Goal: Task Accomplishment & Management: Use online tool/utility

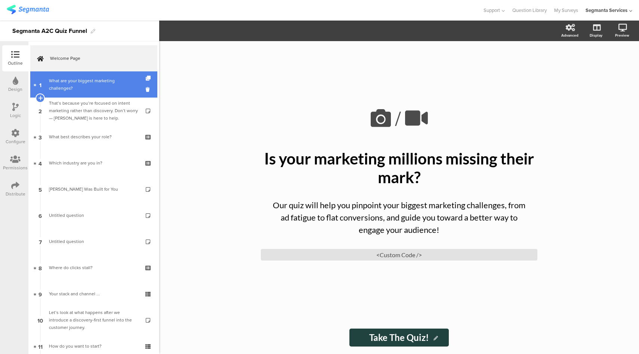
click at [83, 81] on div "What are your biggest marketing challenges?" at bounding box center [93, 84] width 89 height 15
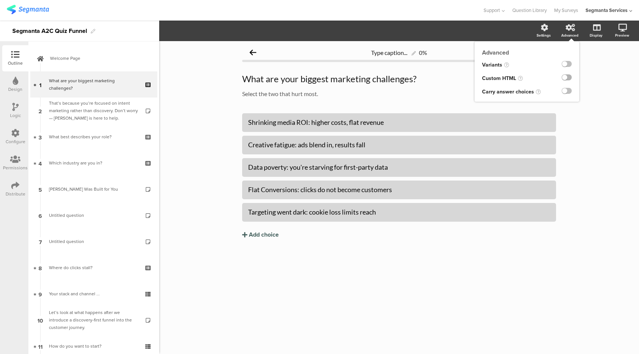
click at [567, 80] on label at bounding box center [566, 77] width 10 height 6
click at [0, 0] on input "checkbox" at bounding box center [0, 0] width 0 height 0
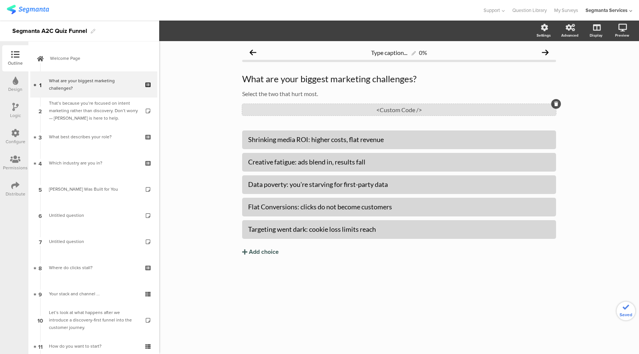
click at [415, 111] on div "<Custom Code />" at bounding box center [399, 110] width 314 height 12
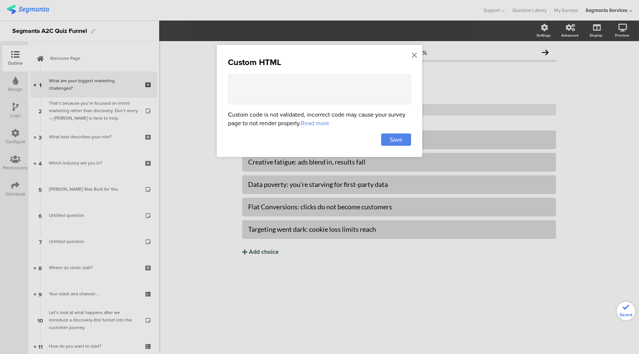
click at [301, 82] on textarea at bounding box center [319, 89] width 183 height 30
paste textarea "<style> /* info page background */ .animated-router-view { background: #C4B1F9 …"
click at [304, 97] on textarea at bounding box center [319, 89] width 183 height 30
drag, startPoint x: 250, startPoint y: 86, endPoint x: 254, endPoint y: 82, distance: 5.0
click at [254, 82] on textarea at bounding box center [319, 89] width 183 height 30
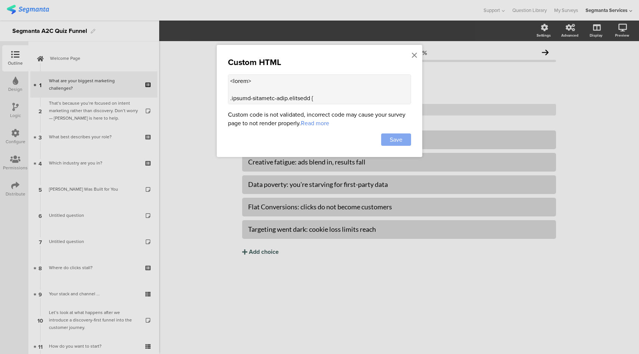
type textarea "<style> .choice-question-item.selected { border: 2px solid #724EC9 !important; …"
click at [393, 140] on span "Save" at bounding box center [396, 139] width 13 height 9
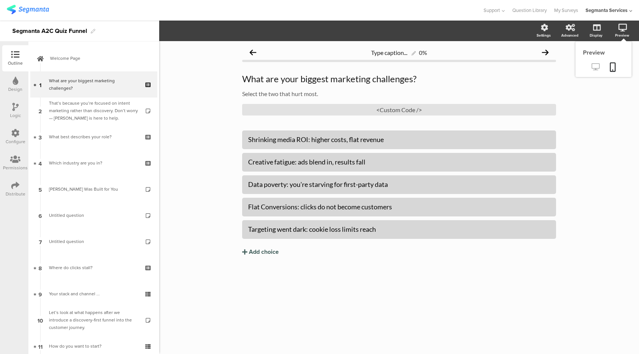
click at [595, 68] on icon at bounding box center [595, 66] width 8 height 7
click at [372, 111] on div "<Custom Code />" at bounding box center [399, 110] width 314 height 12
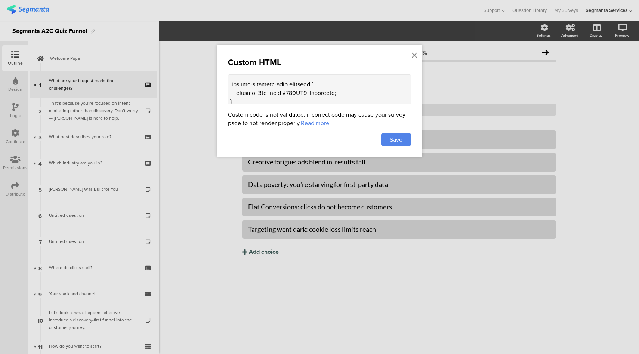
scroll to position [15, 0]
drag, startPoint x: 306, startPoint y: 91, endPoint x: 286, endPoint y: 91, distance: 20.5
click at [286, 91] on textarea at bounding box center [319, 89] width 183 height 30
click at [416, 52] on icon at bounding box center [414, 55] width 5 height 8
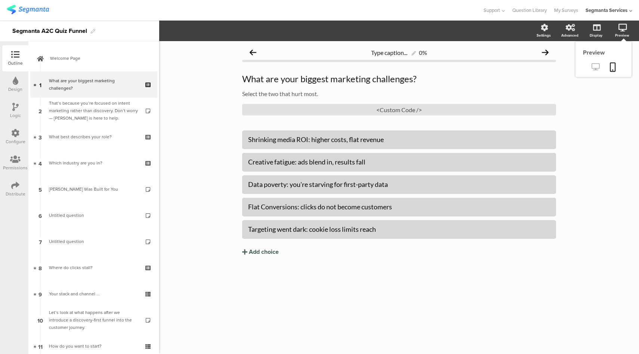
click at [595, 65] on icon at bounding box center [595, 66] width 8 height 7
click at [347, 110] on div "<Custom Code />" at bounding box center [399, 110] width 314 height 12
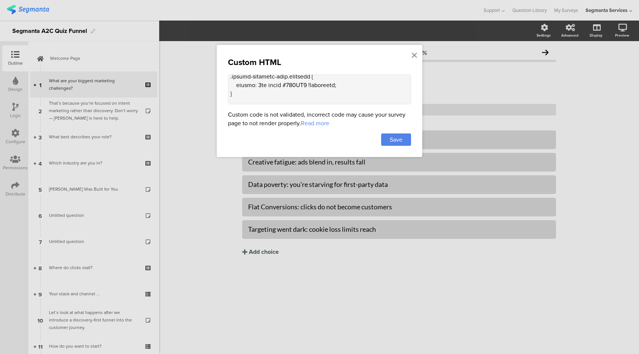
scroll to position [22, 0]
drag, startPoint x: 306, startPoint y: 85, endPoint x: 287, endPoint y: 84, distance: 19.1
click at [286, 83] on textarea at bounding box center [319, 89] width 183 height 30
drag, startPoint x: 303, startPoint y: 88, endPoint x: 283, endPoint y: 87, distance: 20.6
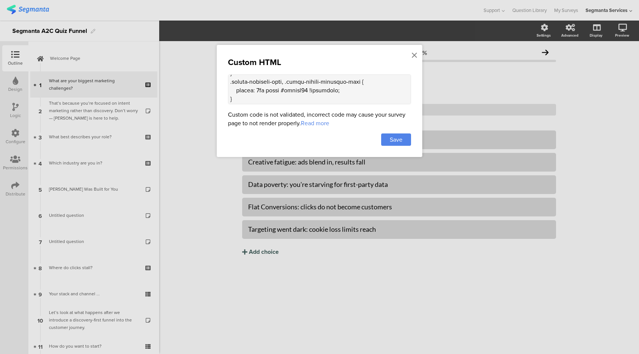
click at [283, 87] on textarea at bounding box center [319, 89] width 183 height 30
drag, startPoint x: 253, startPoint y: 98, endPoint x: 254, endPoint y: 85, distance: 13.1
click at [254, 83] on textarea at bounding box center [319, 89] width 183 height 30
click at [281, 96] on textarea at bounding box center [319, 89] width 183 height 30
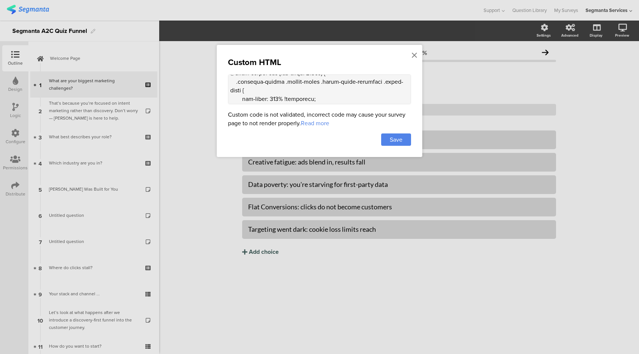
scroll to position [403, 0]
click at [270, 90] on textarea at bounding box center [319, 89] width 183 height 30
click at [310, 95] on textarea at bounding box center [319, 89] width 183 height 30
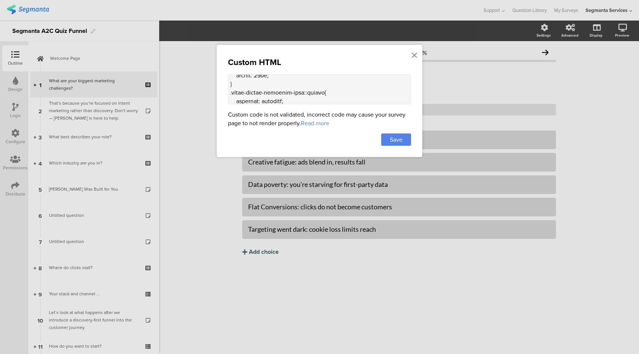
drag, startPoint x: 230, startPoint y: 93, endPoint x: 247, endPoint y: 88, distance: 17.5
click at [247, 88] on textarea at bounding box center [319, 89] width 183 height 30
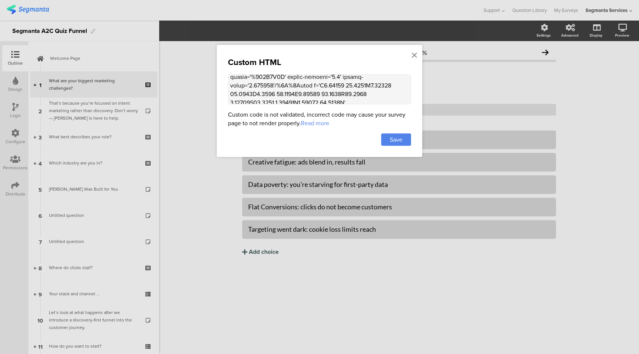
scroll to position [620, 0]
drag, startPoint x: 230, startPoint y: 93, endPoint x: 239, endPoint y: 85, distance: 12.7
click at [239, 85] on textarea at bounding box center [319, 89] width 183 height 30
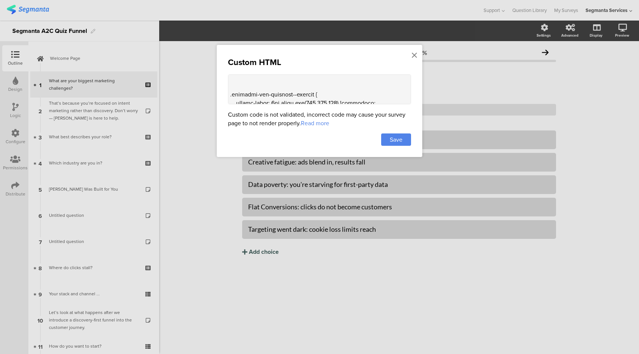
scroll to position [519, 0]
paste textarea ".choice-question-item::before, .image-choice-question-item::before { content: u…"
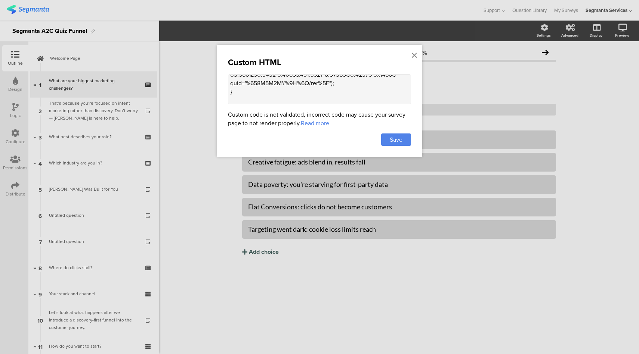
scroll to position [724, 0]
type textarea "<style> .choice-question-item.selected { border: 2px solid #FFFFFF !important; …"
click at [390, 137] on span "Save" at bounding box center [396, 139] width 13 height 9
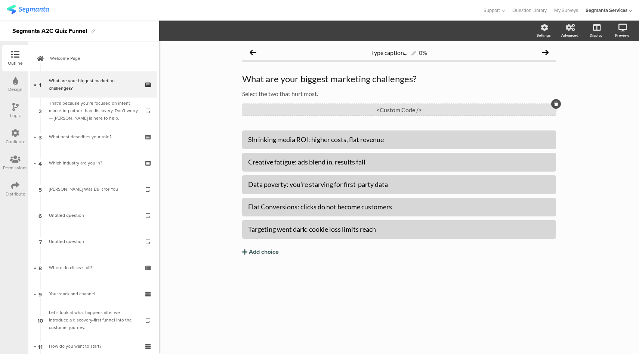
click at [377, 112] on div "<Custom Code />" at bounding box center [399, 110] width 314 height 12
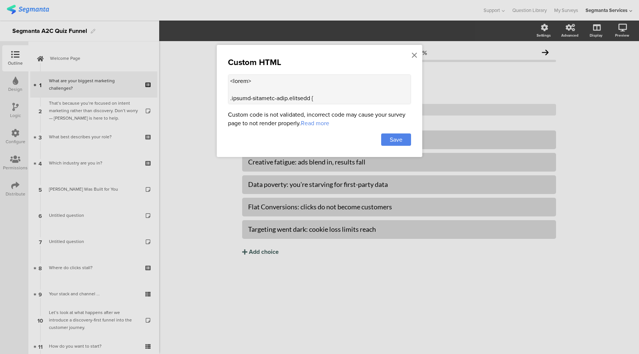
drag, startPoint x: 316, startPoint y: 82, endPoint x: 317, endPoint y: 78, distance: 4.6
click at [317, 78] on textarea at bounding box center [319, 89] width 183 height 30
click at [415, 55] on icon at bounding box center [414, 55] width 5 height 8
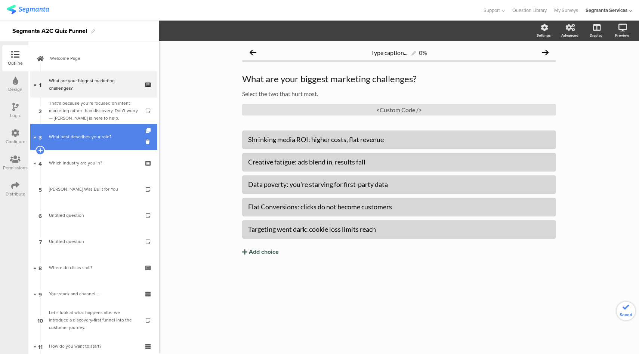
click at [86, 137] on div "What best describes your role?" at bounding box center [93, 136] width 89 height 7
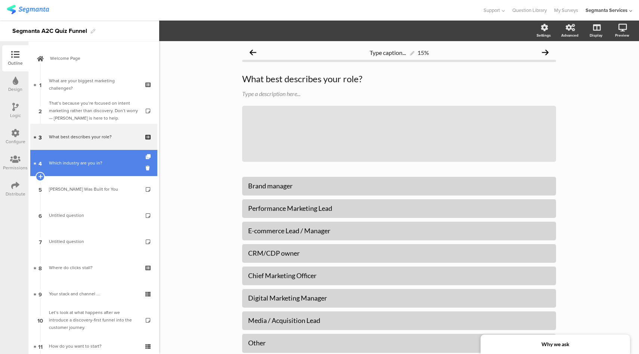
click at [89, 161] on div "Which industry are you in?" at bounding box center [93, 162] width 89 height 7
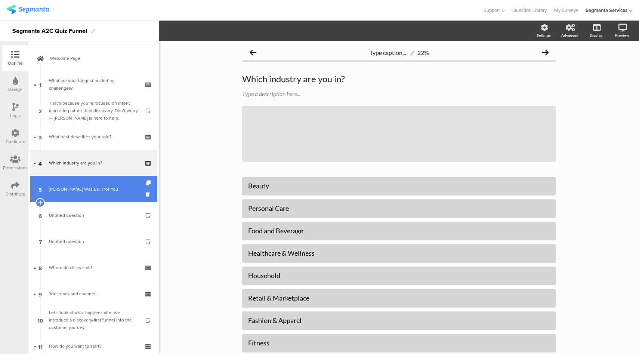
click at [86, 189] on div "Segmanta Was Built for You" at bounding box center [93, 188] width 89 height 7
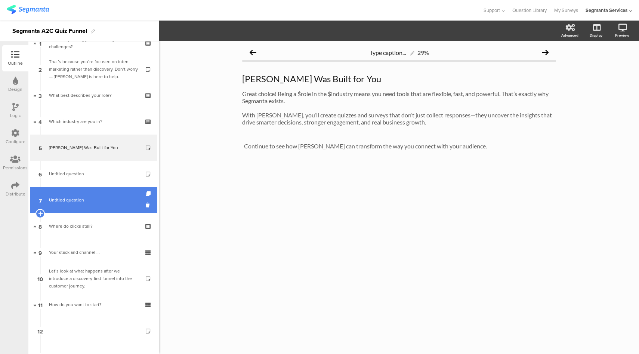
scroll to position [45, 0]
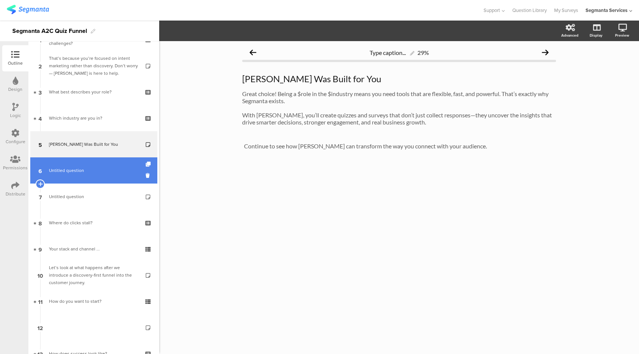
click at [90, 174] on link "6 Untitled question" at bounding box center [93, 170] width 127 height 26
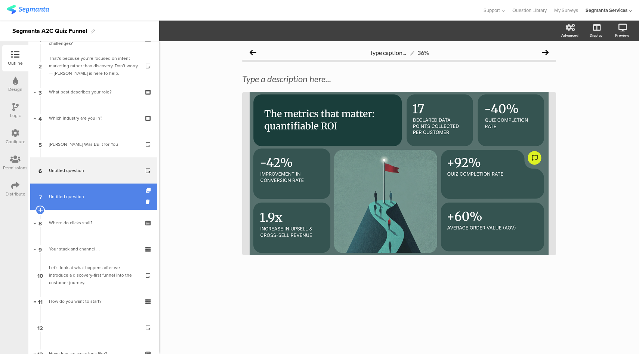
click at [99, 191] on link "7 Untitled question" at bounding box center [93, 196] width 127 height 26
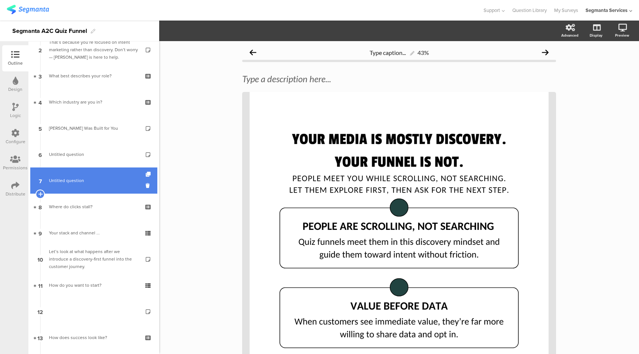
scroll to position [99, 0]
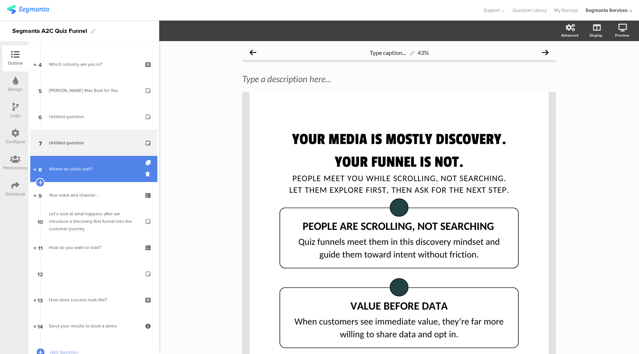
click at [103, 173] on link "8 Where do clicks stall?" at bounding box center [93, 169] width 127 height 26
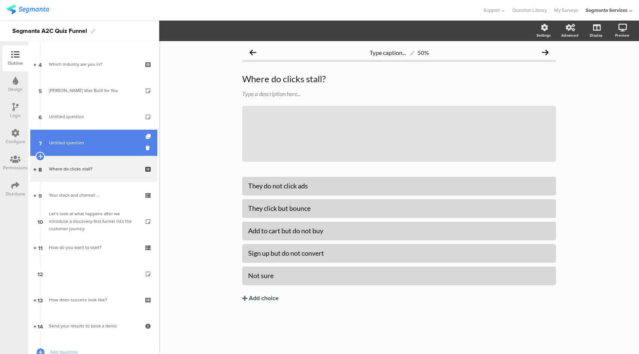
click at [93, 137] on link "7 Untitled question" at bounding box center [93, 143] width 127 height 26
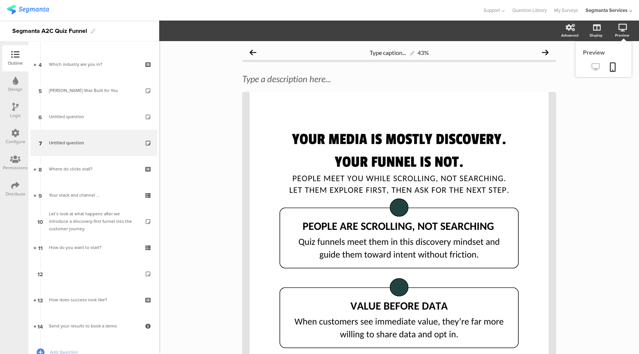
click at [591, 70] on icon at bounding box center [595, 66] width 8 height 7
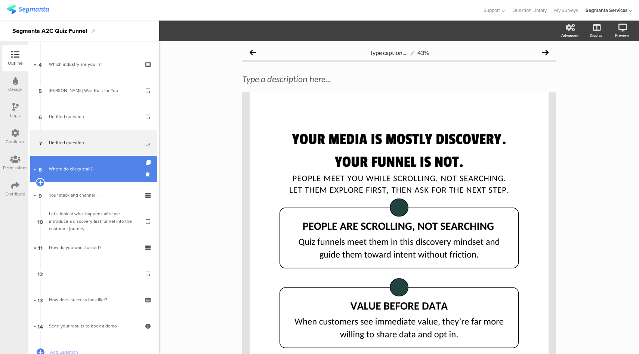
click at [90, 171] on div "Where do clicks stall?" at bounding box center [93, 168] width 89 height 7
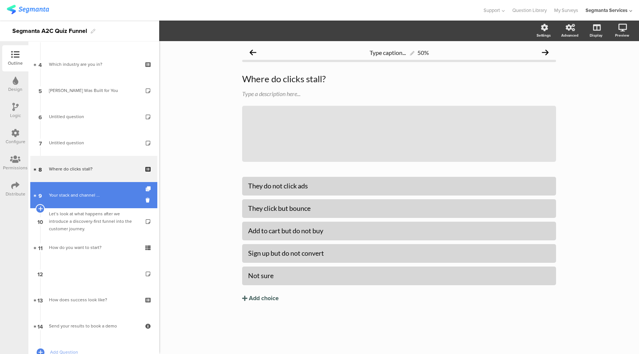
click at [83, 203] on link "9 Your stack and channel ..." at bounding box center [93, 195] width 127 height 26
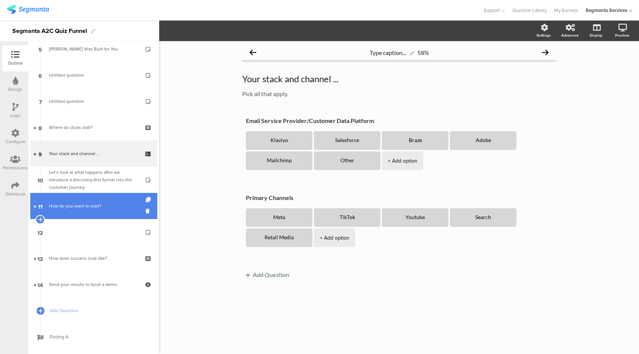
scroll to position [143, 0]
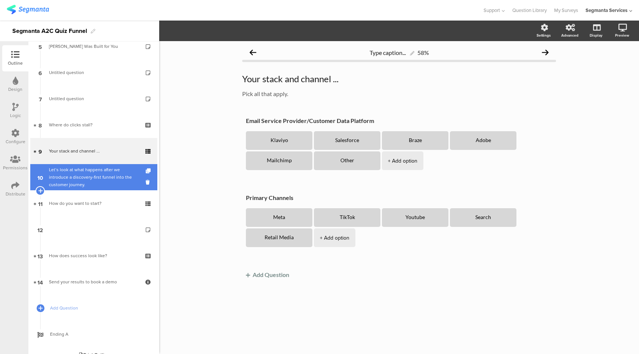
click at [85, 183] on div "Let’s look at what happens after we introduce a discovery-first funnel into the…" at bounding box center [93, 177] width 89 height 22
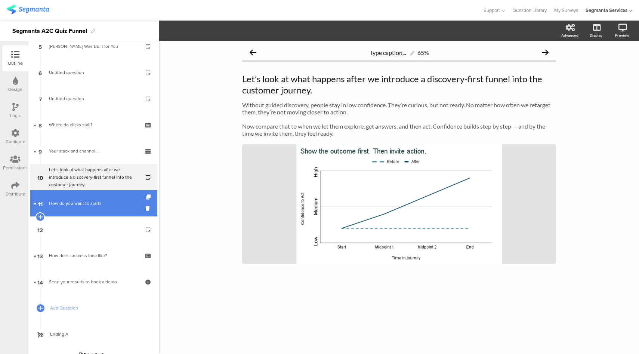
click at [92, 204] on div "How do you want to start?" at bounding box center [93, 202] width 89 height 7
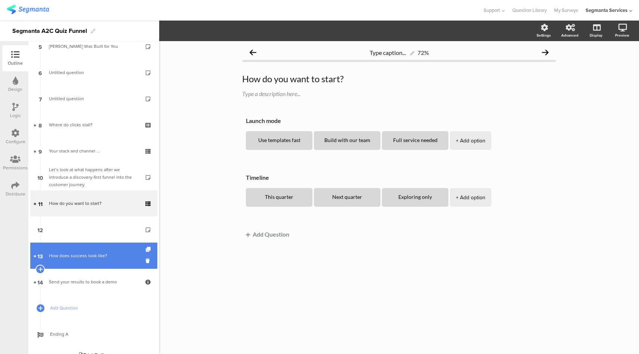
click at [94, 257] on div "How does success look like?" at bounding box center [93, 255] width 89 height 7
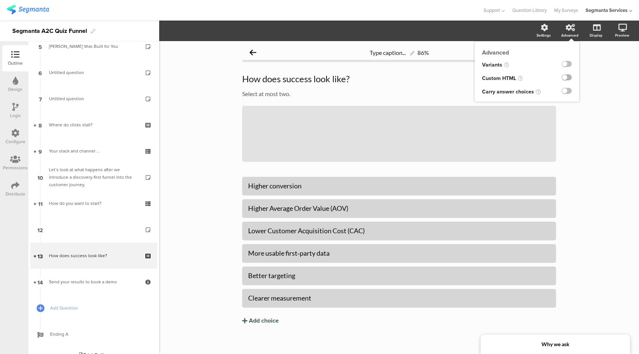
click at [562, 76] on label at bounding box center [566, 77] width 10 height 6
click at [0, 0] on input "checkbox" at bounding box center [0, 0] width 0 height 0
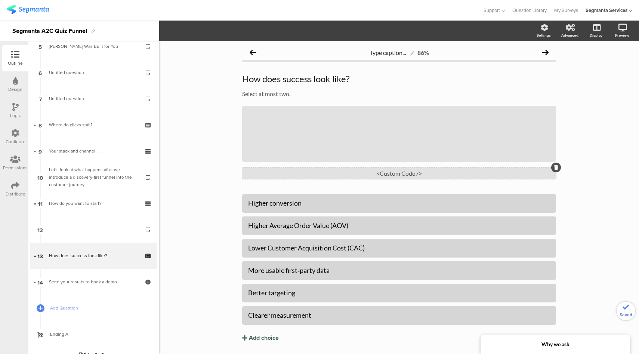
click at [390, 179] on div "<Custom Code />" at bounding box center [399, 173] width 314 height 12
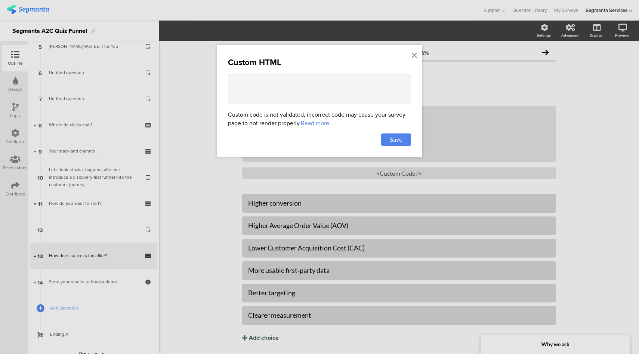
click at [317, 87] on textarea at bounding box center [319, 89] width 183 height 30
paste textarea "<style> .choice-question-item.selected { border: 2px solid #FFFFFF !important; …"
type textarea "<style> .choice-question-item.selected { border: 2px solid #FFFFFF !important; …"
click at [388, 140] on div "Save" at bounding box center [396, 139] width 30 height 12
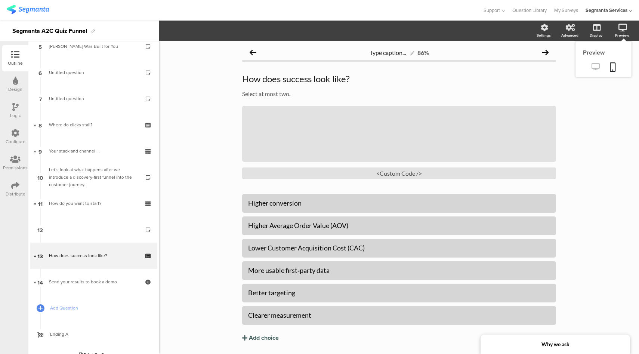
click at [591, 68] on icon at bounding box center [595, 66] width 8 height 7
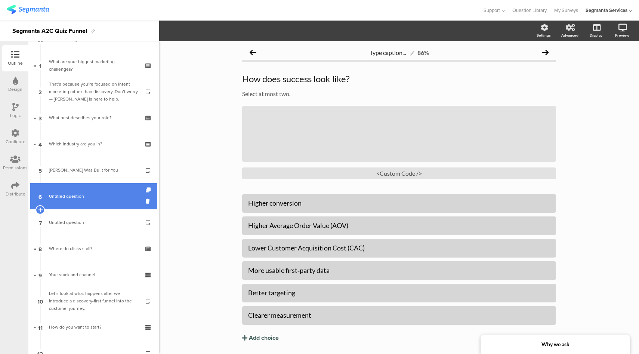
scroll to position [0, 0]
